Goal: Information Seeking & Learning: Learn about a topic

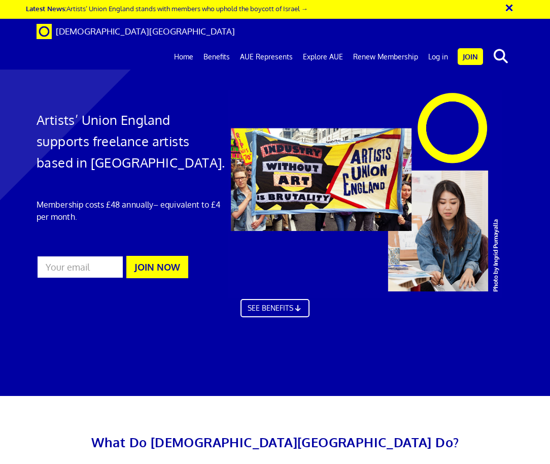
scroll to position [175, 0]
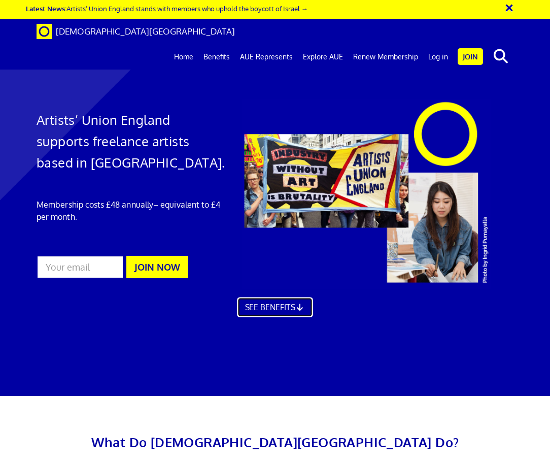
click at [288, 297] on link "SEE BENEFITS" at bounding box center [275, 307] width 76 height 20
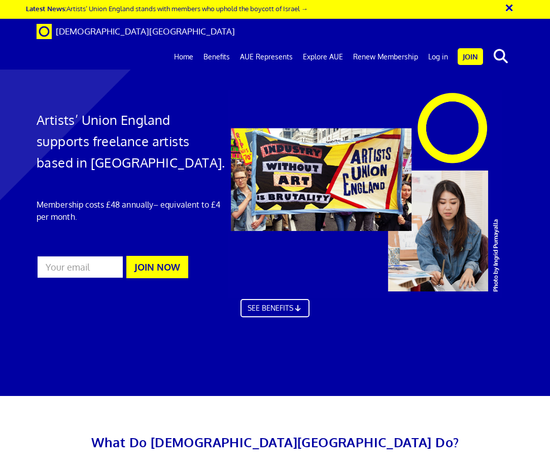
scroll to position [475, 0]
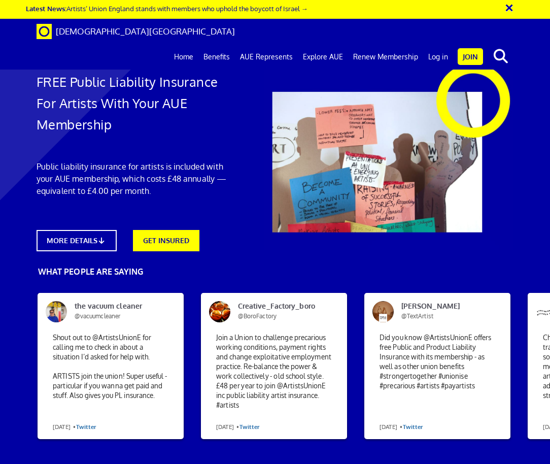
scroll to position [7, 0]
click at [105, 236] on icon at bounding box center [104, 240] width 10 height 8
